Goal: Task Accomplishment & Management: Manage account settings

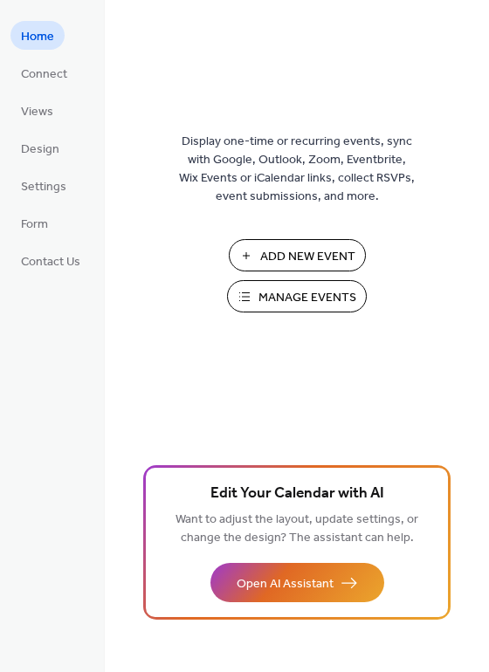
click at [302, 295] on span "Manage Events" at bounding box center [307, 298] width 98 height 18
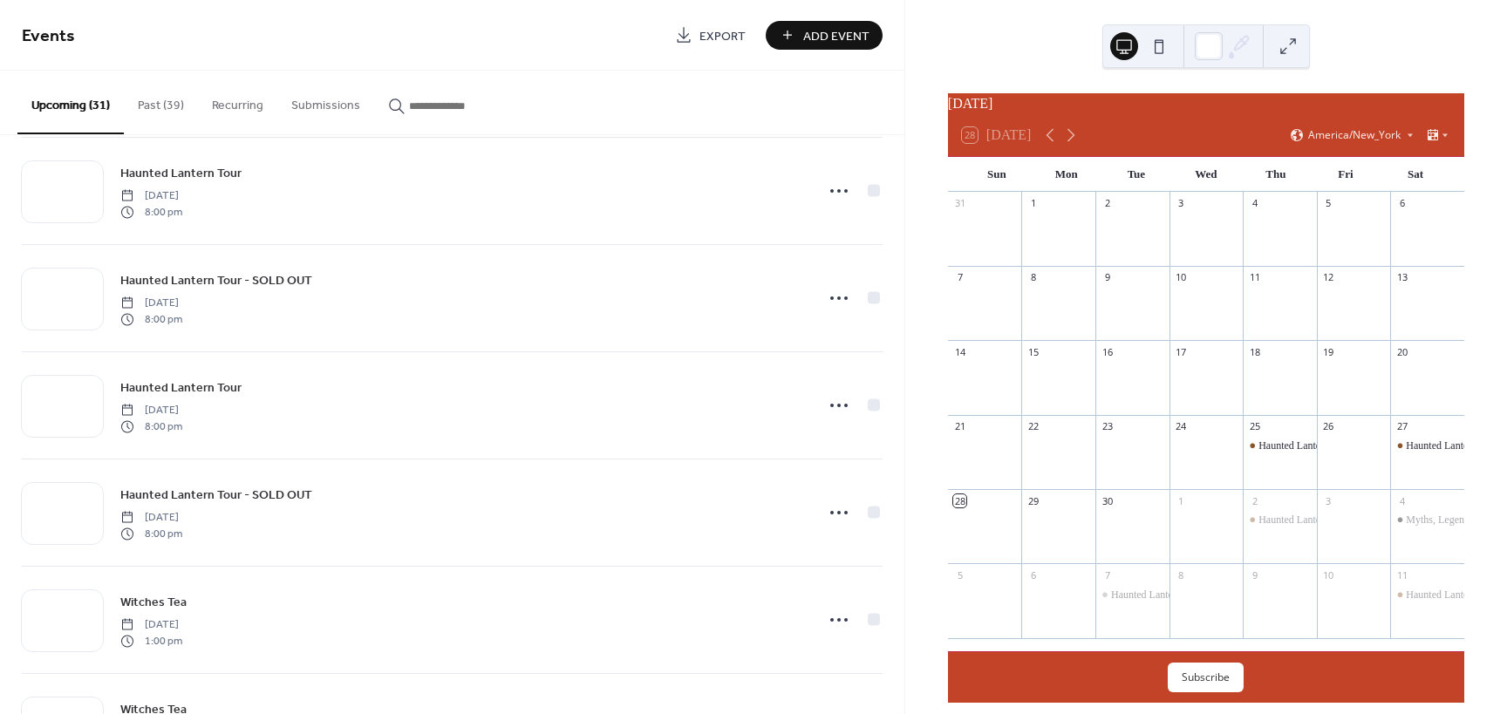
scroll to position [349, 0]
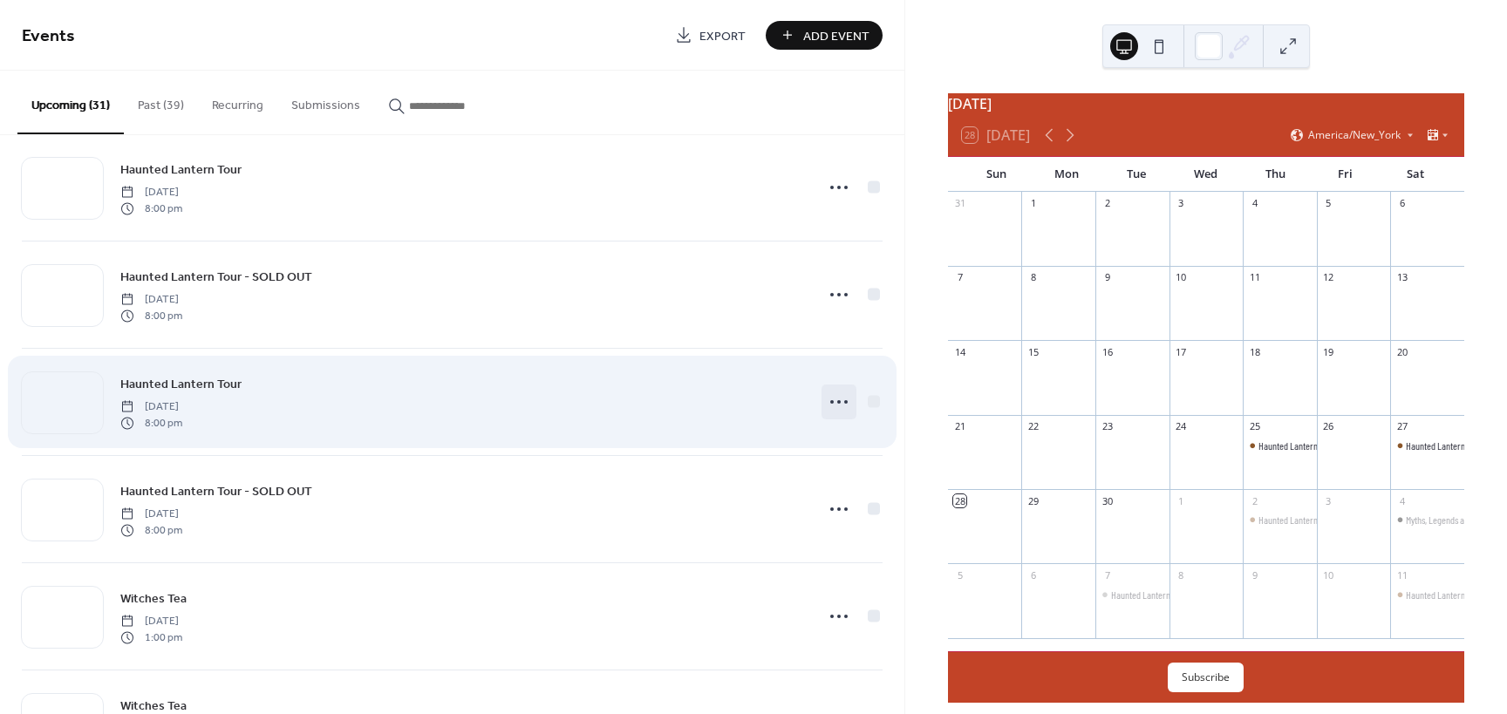
click at [826, 400] on icon at bounding box center [839, 402] width 28 height 28
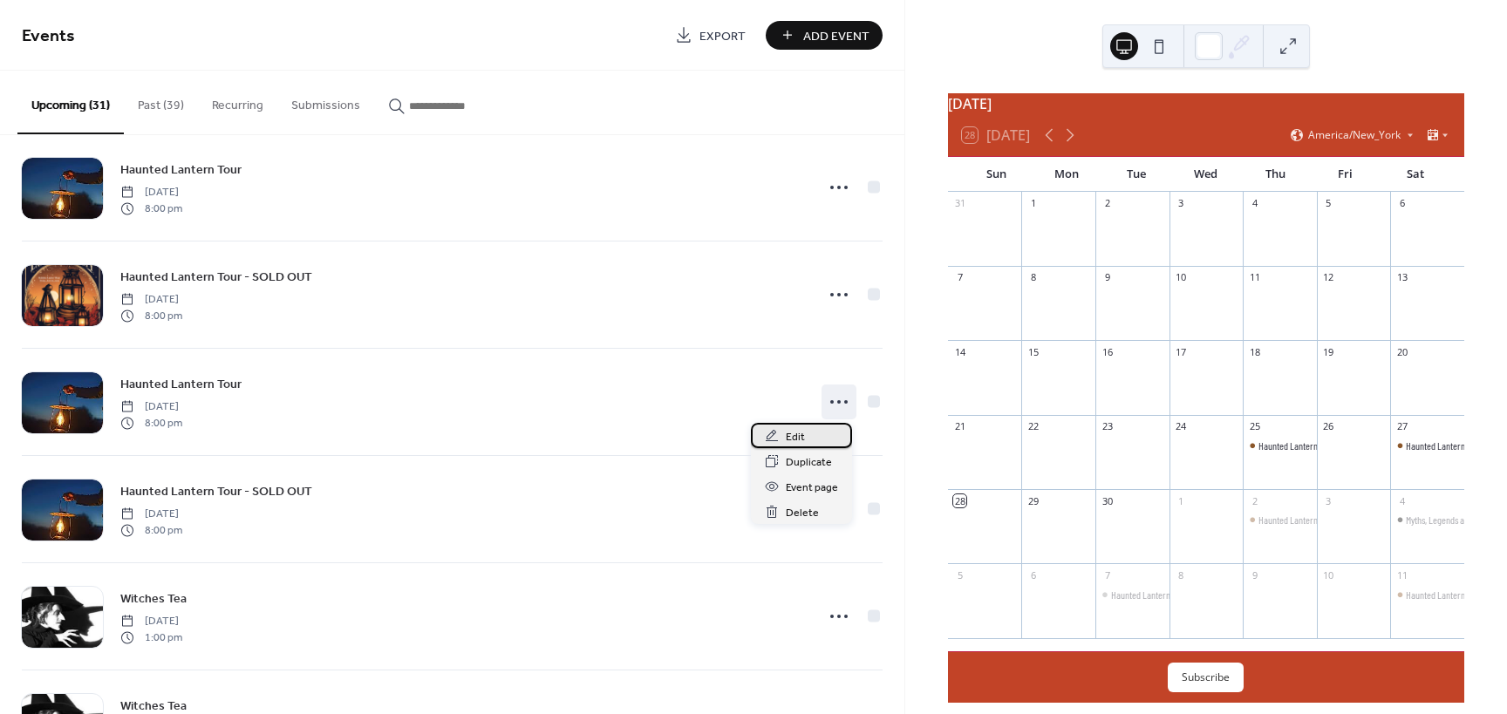
click at [796, 439] on span "Edit" at bounding box center [795, 437] width 19 height 18
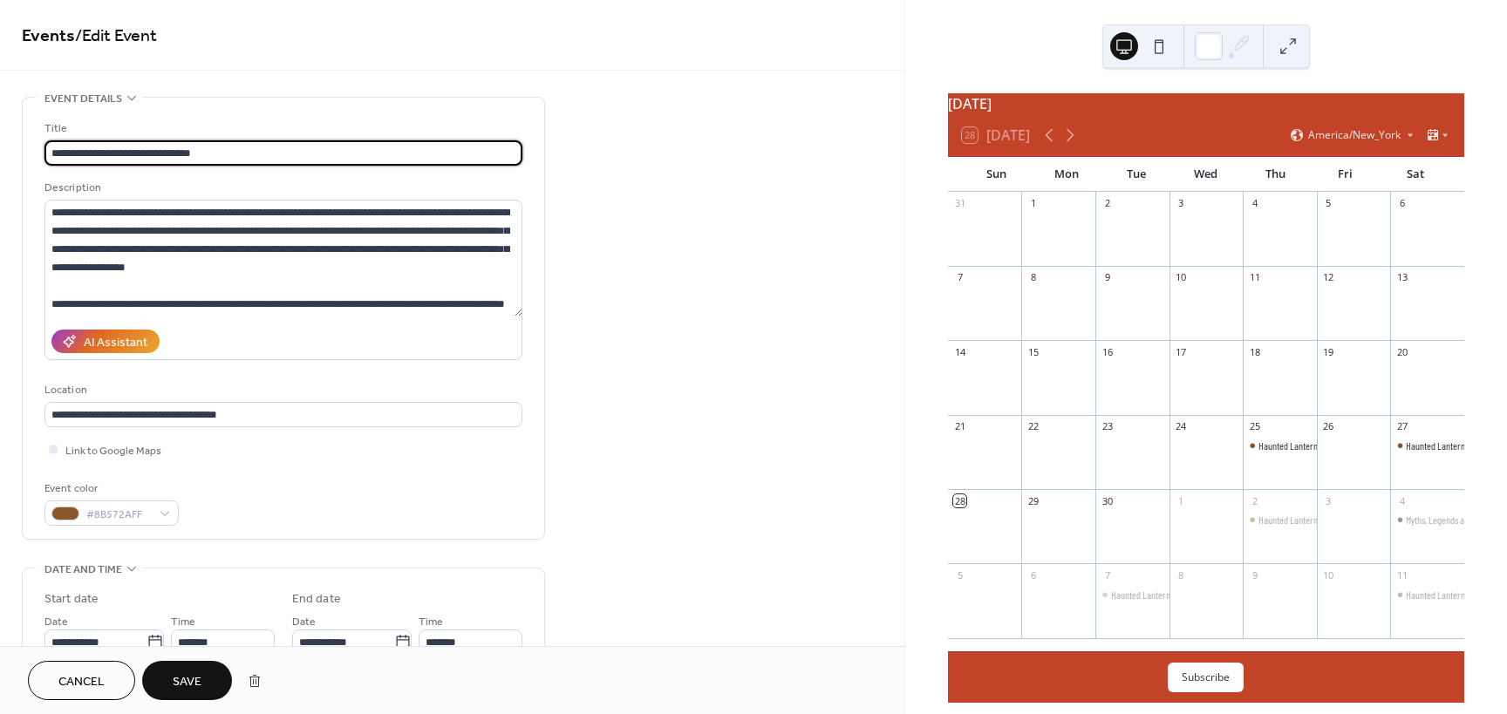
type input "**********"
click at [188, 679] on span "Save" at bounding box center [187, 682] width 29 height 18
